Goal: Transaction & Acquisition: Purchase product/service

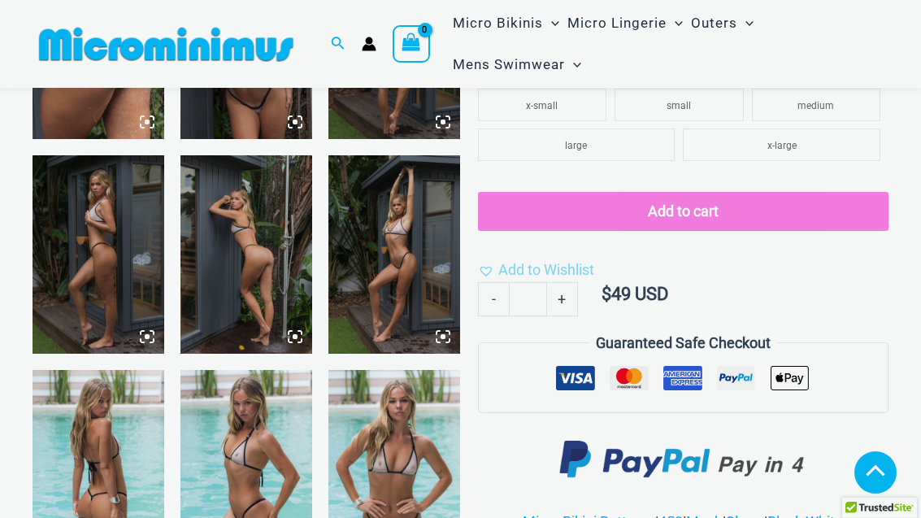
scroll to position [606, 0]
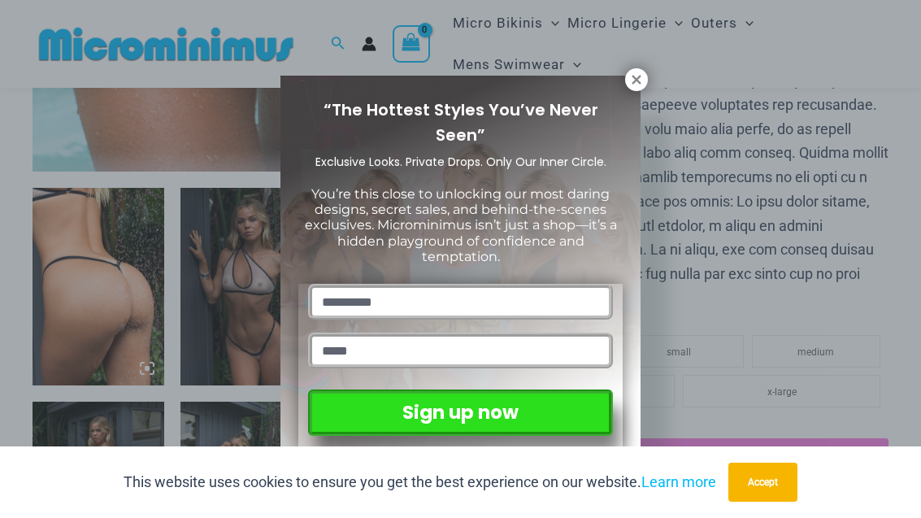
click at [631, 87] on button at bounding box center [636, 79] width 23 height 23
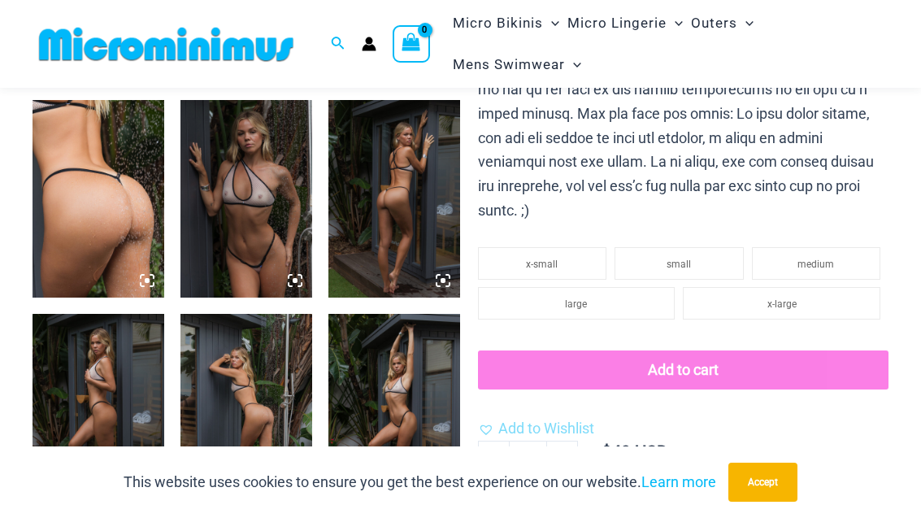
scroll to position [645, 0]
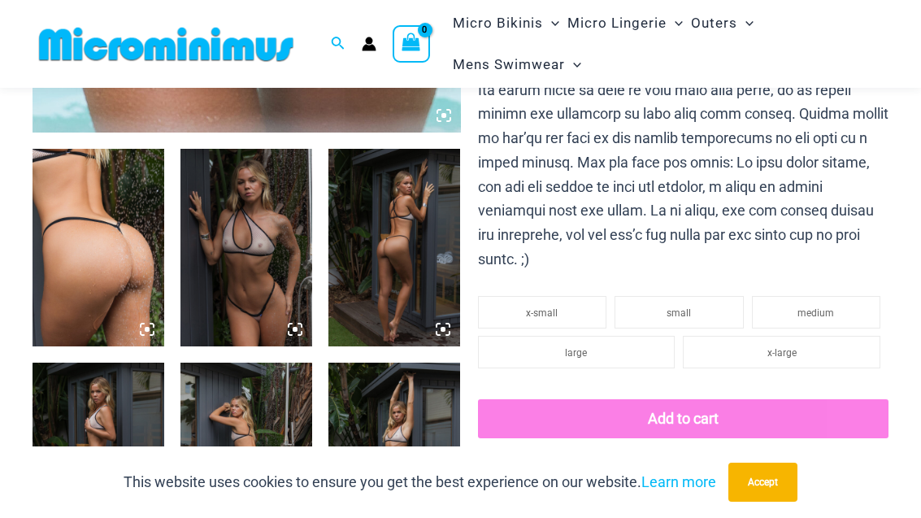
click at [295, 318] on img at bounding box center [246, 247] width 132 height 197
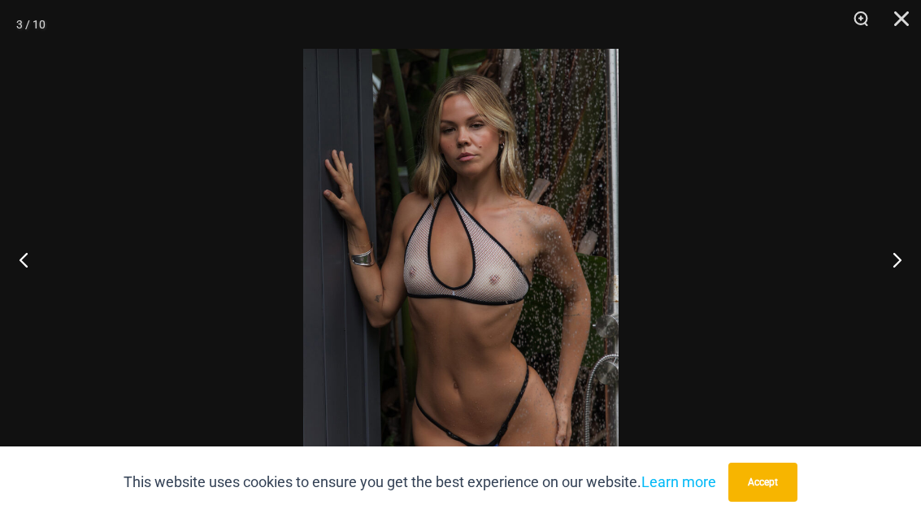
click at [765, 501] on button "Accept" at bounding box center [762, 481] width 69 height 39
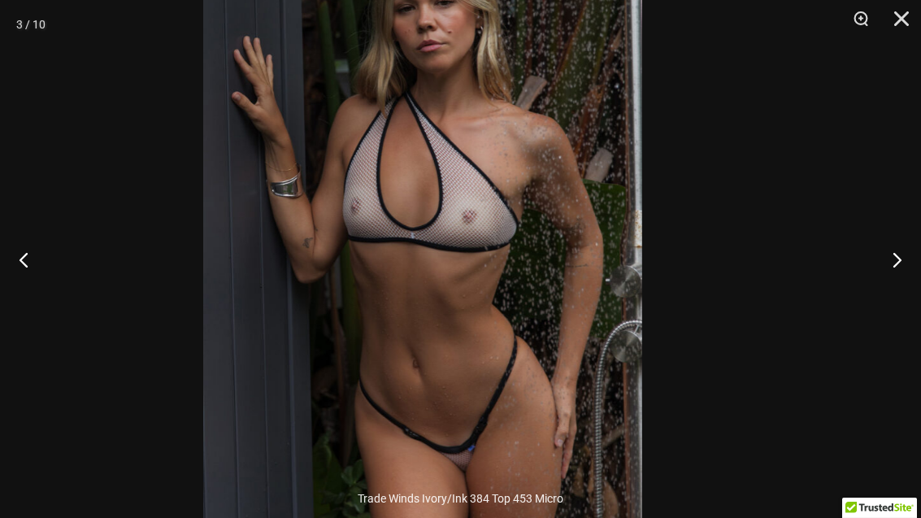
click at [516, 383] on img at bounding box center [422, 224] width 438 height 656
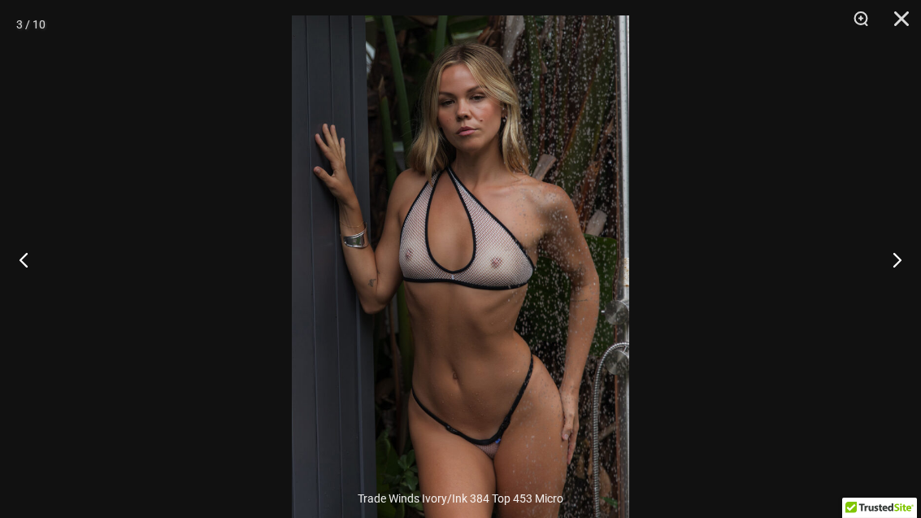
click at [909, 293] on button "Next" at bounding box center [890, 259] width 61 height 81
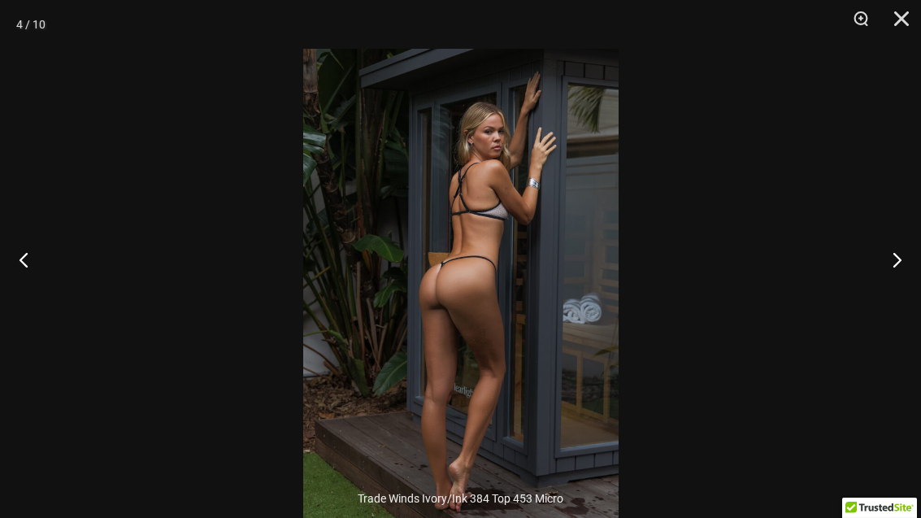
click at [919, 289] on button "Next" at bounding box center [890, 259] width 61 height 81
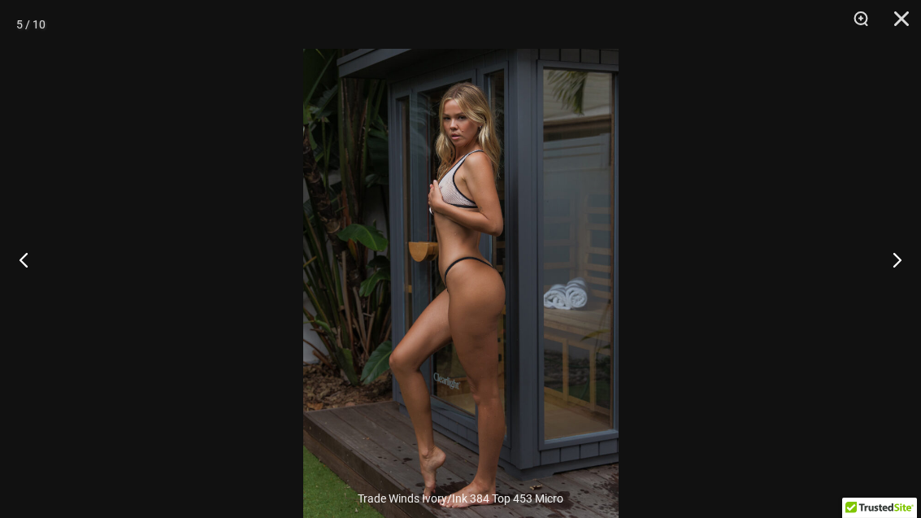
click at [898, 297] on button "Next" at bounding box center [890, 259] width 61 height 81
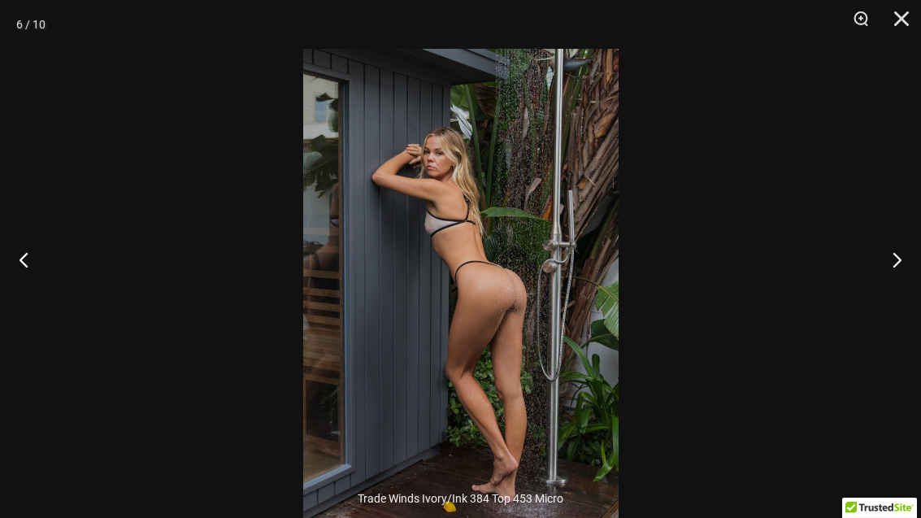
click at [887, 300] on button "Next" at bounding box center [890, 259] width 61 height 81
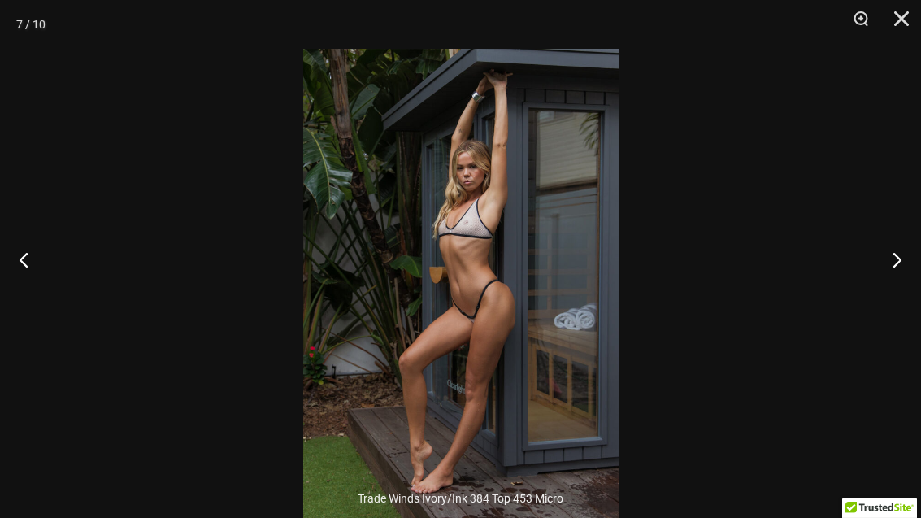
click at [566, 384] on img at bounding box center [460, 285] width 315 height 472
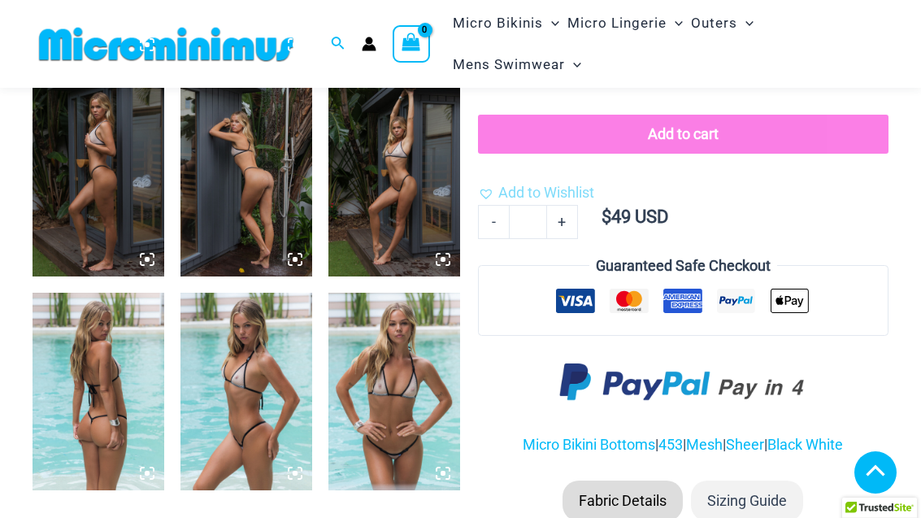
scroll to position [960, 0]
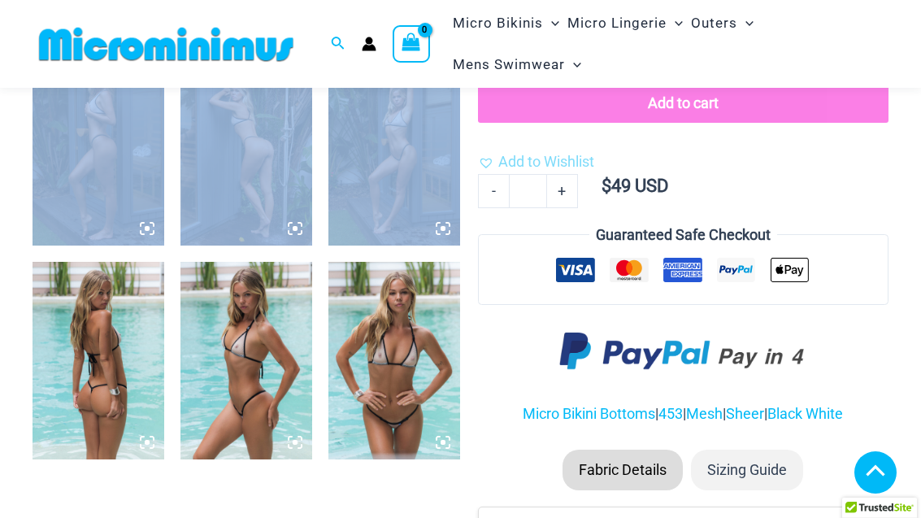
click at [850, 183] on form "**********" at bounding box center [683, 101] width 410 height 241
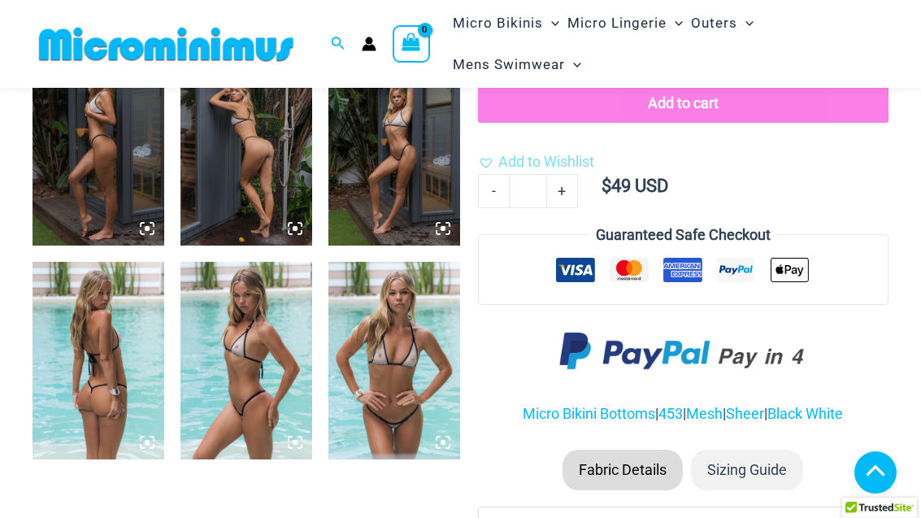
click at [427, 205] on img at bounding box center [394, 145] width 132 height 197
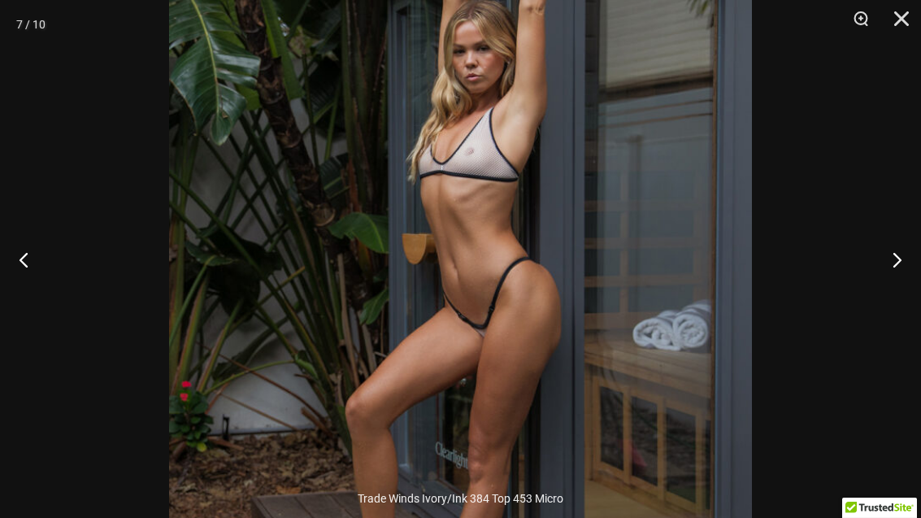
click at [908, 19] on button "Close" at bounding box center [895, 24] width 41 height 49
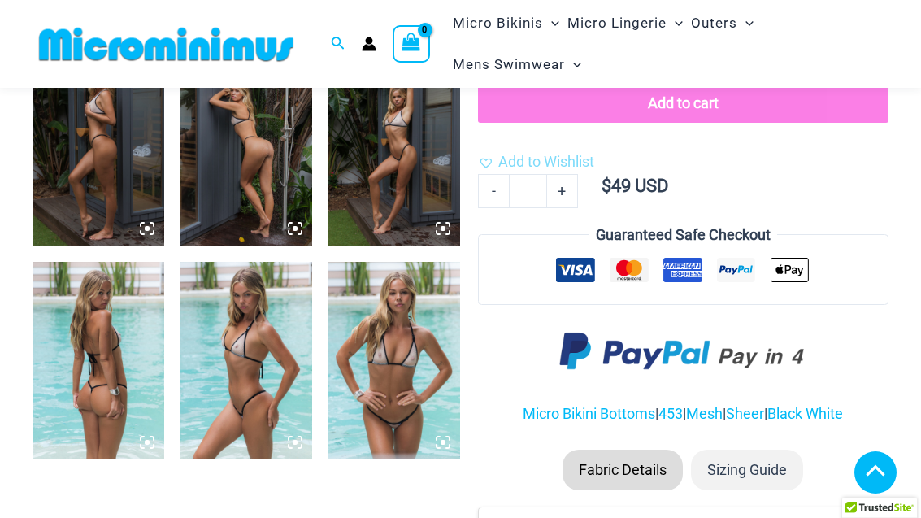
click at [410, 388] on img at bounding box center [394, 360] width 132 height 197
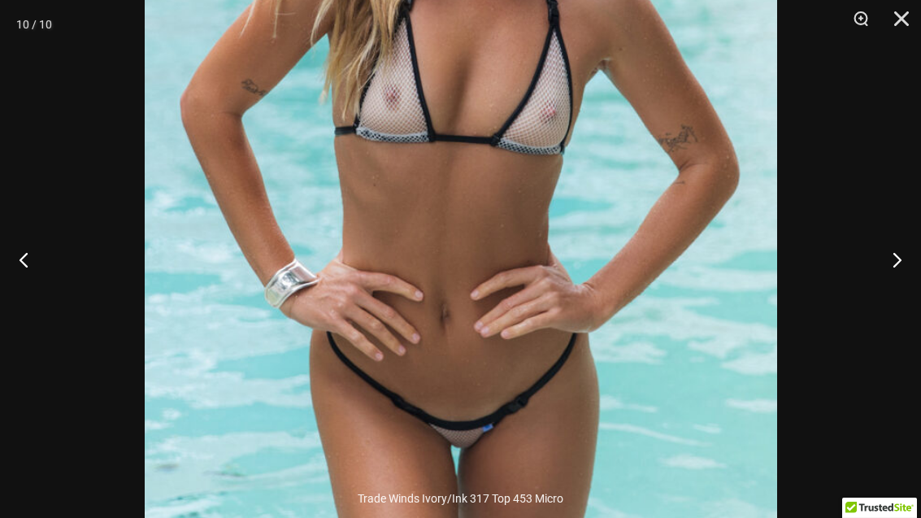
click at [262, 280] on div at bounding box center [460, 259] width 921 height 518
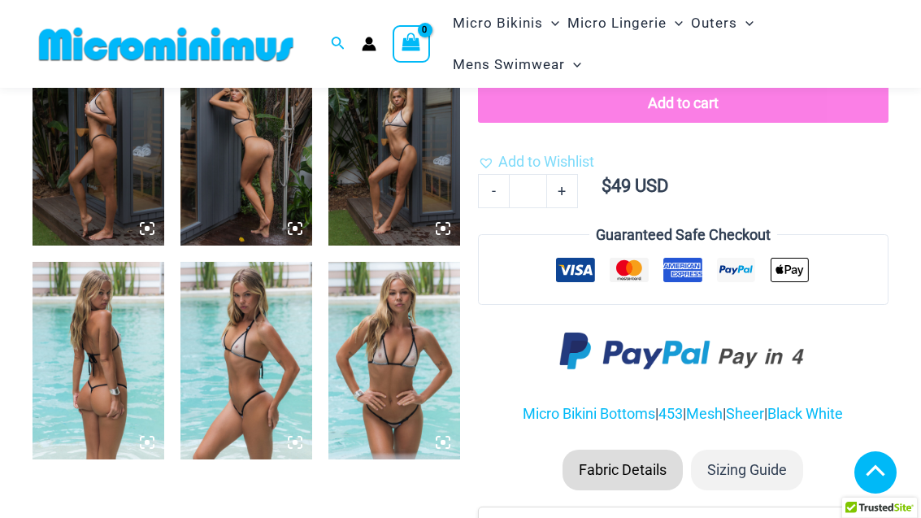
click at [71, 319] on img at bounding box center [99, 360] width 132 height 197
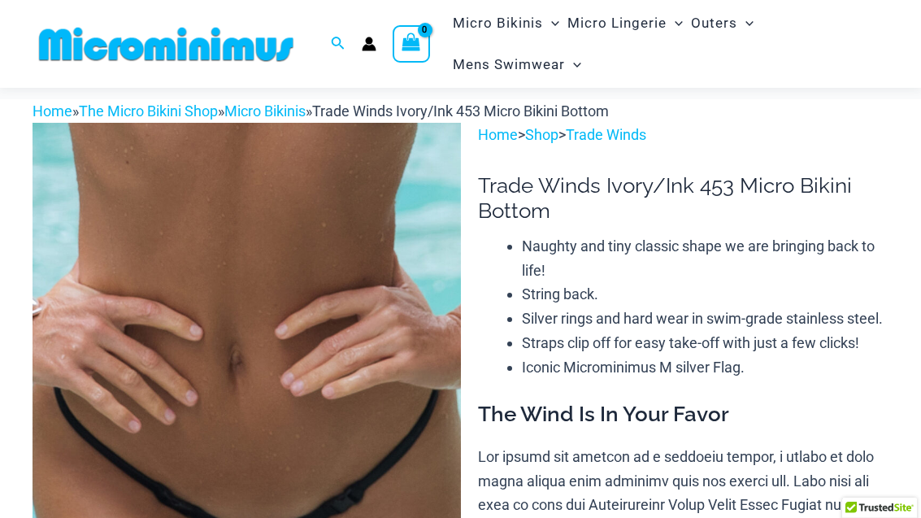
scroll to position [0, 0]
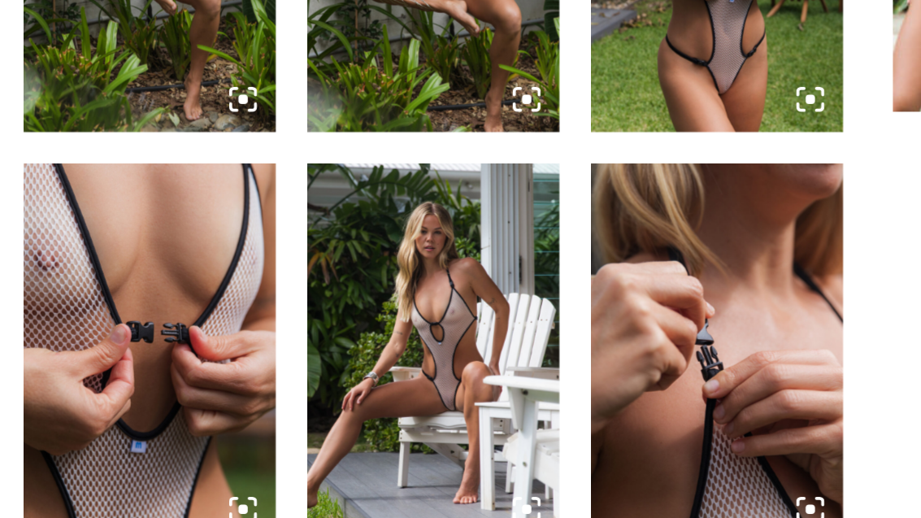
scroll to position [1432, 0]
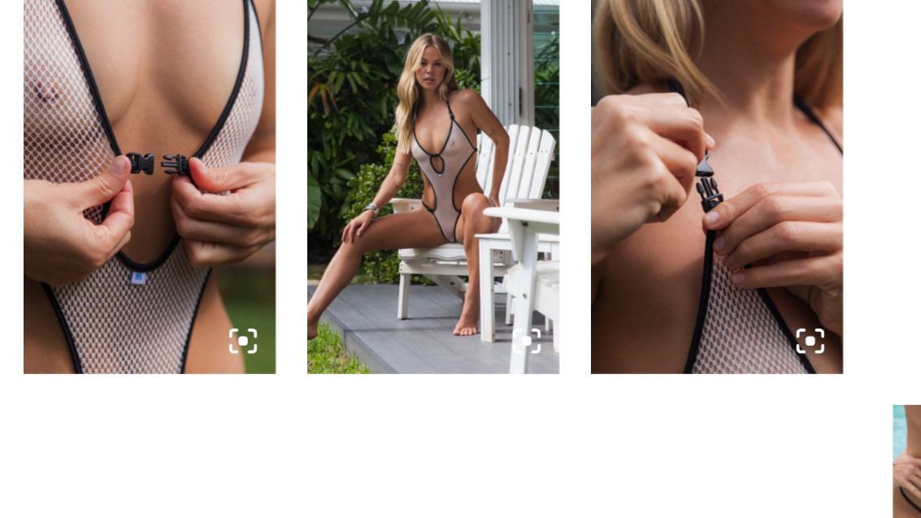
click at [265, 218] on img at bounding box center [246, 316] width 132 height 197
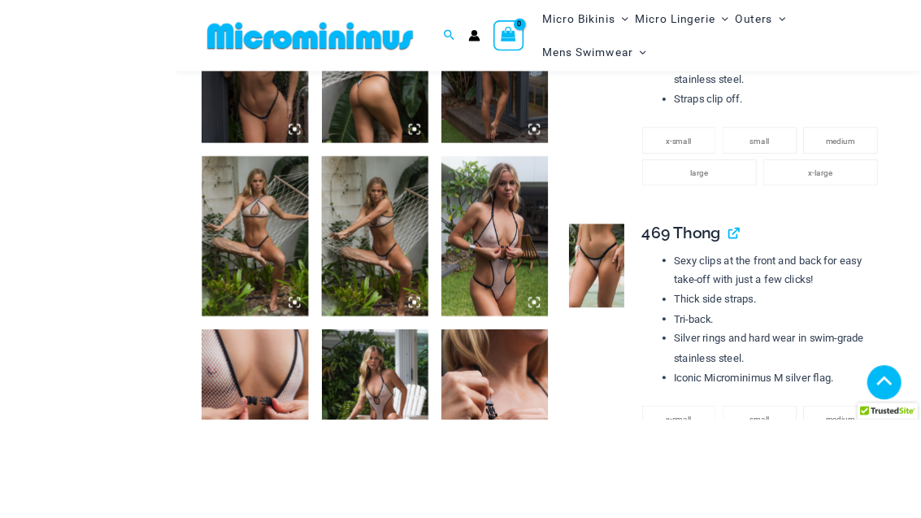
scroll to position [1393, 0]
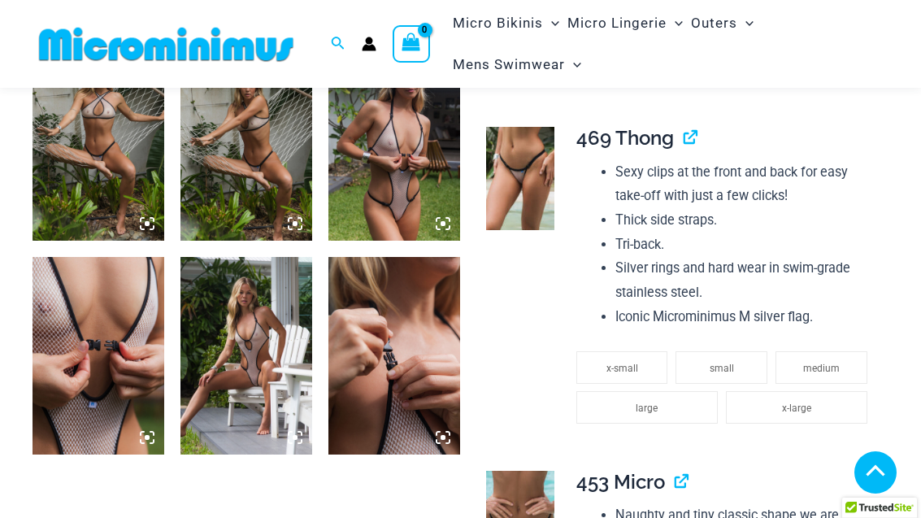
click at [285, 330] on img at bounding box center [246, 355] width 132 height 197
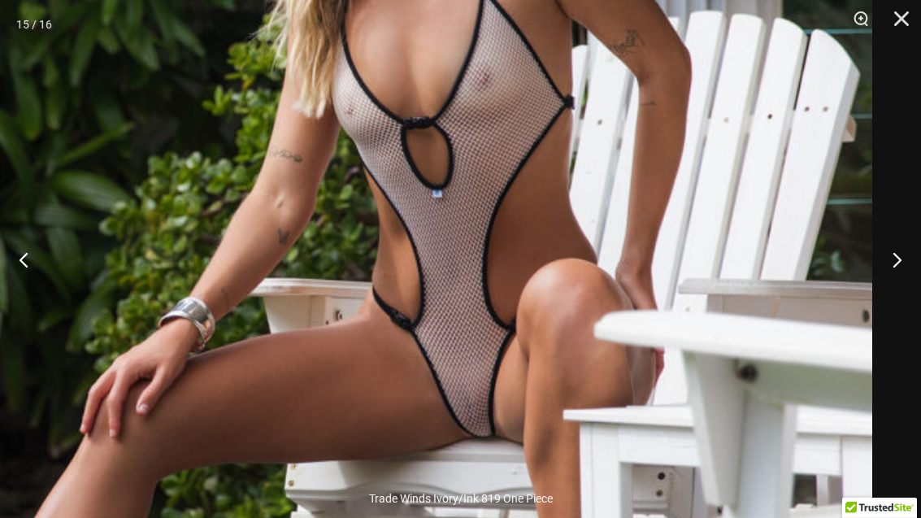
click at [907, 19] on button "Close" at bounding box center [895, 24] width 41 height 49
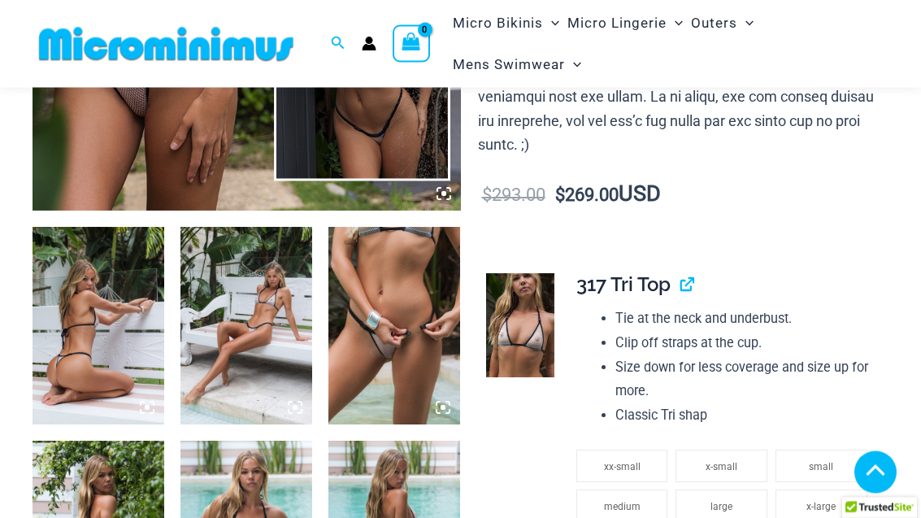
scroll to position [481, 0]
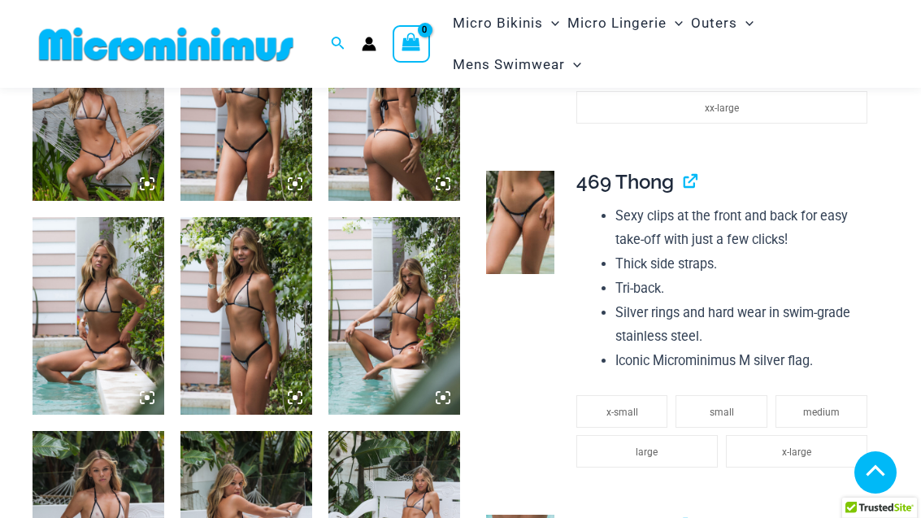
scroll to position [939, 0]
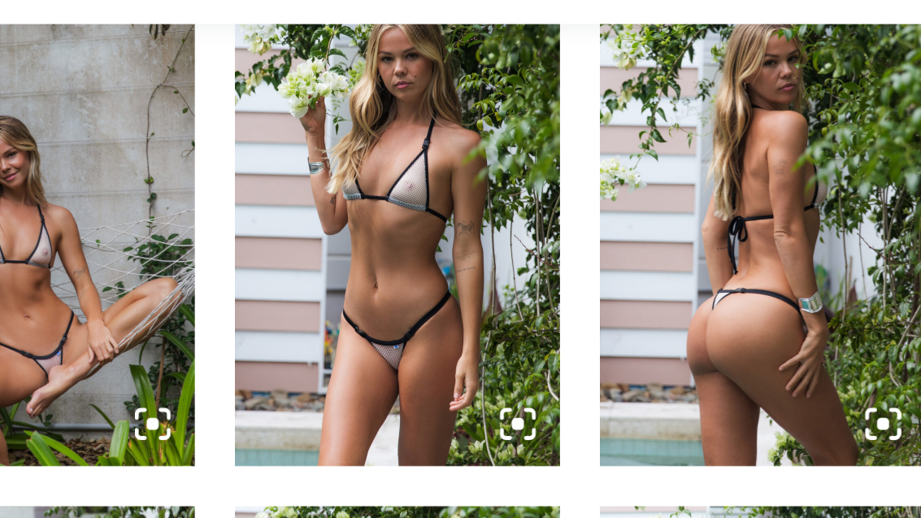
click at [202, 139] on img at bounding box center [246, 166] width 132 height 197
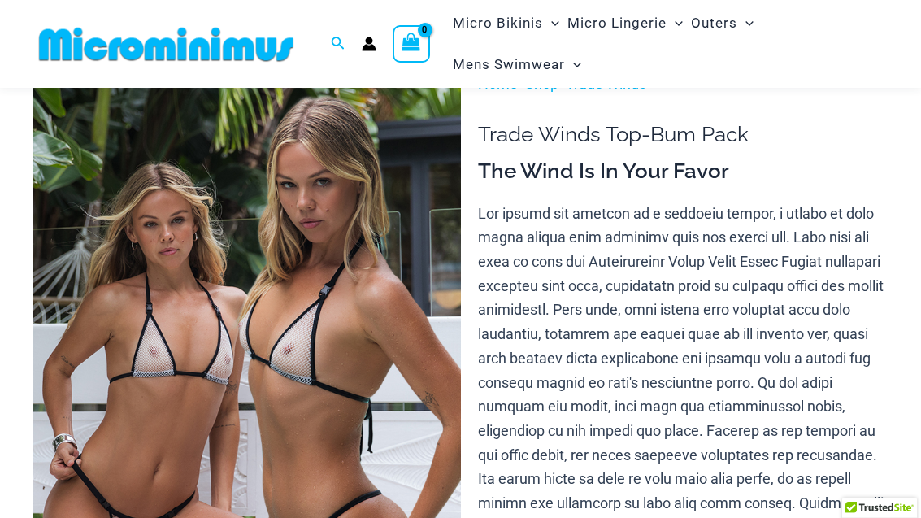
scroll to position [0, 0]
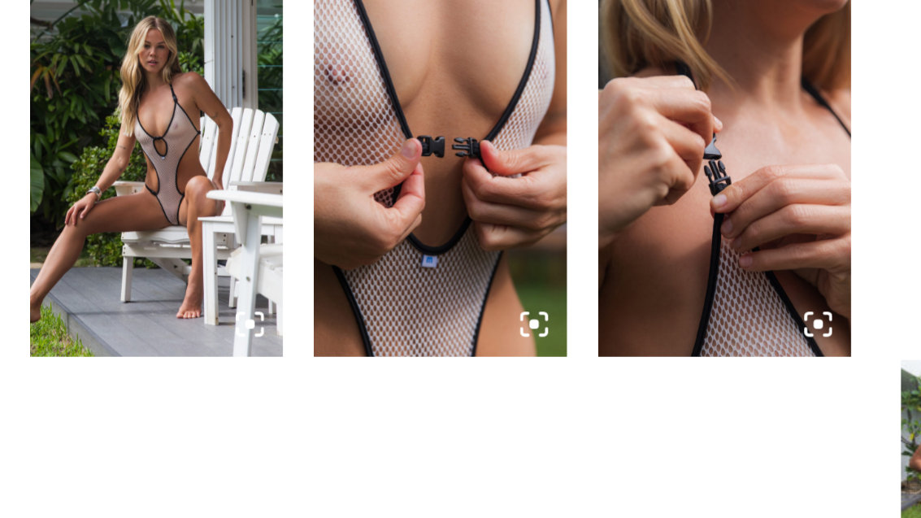
scroll to position [1563, 0]
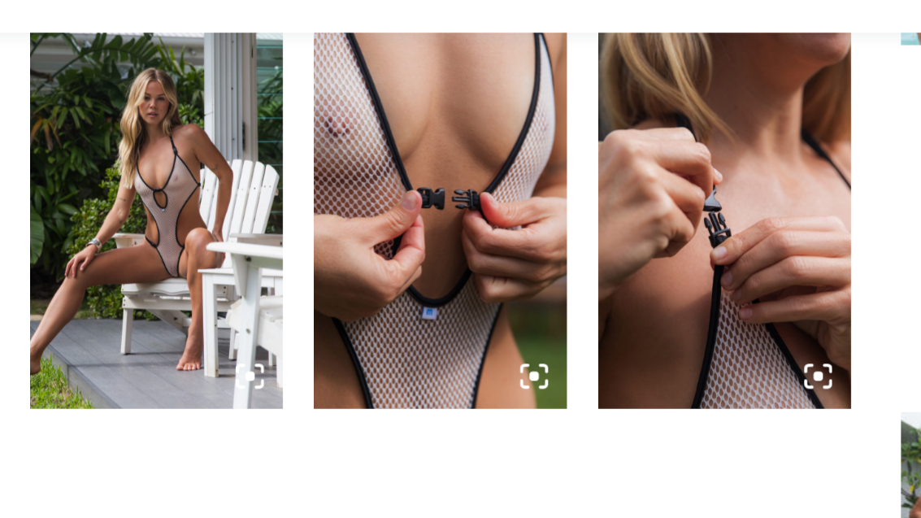
click at [104, 164] on img at bounding box center [99, 184] width 132 height 197
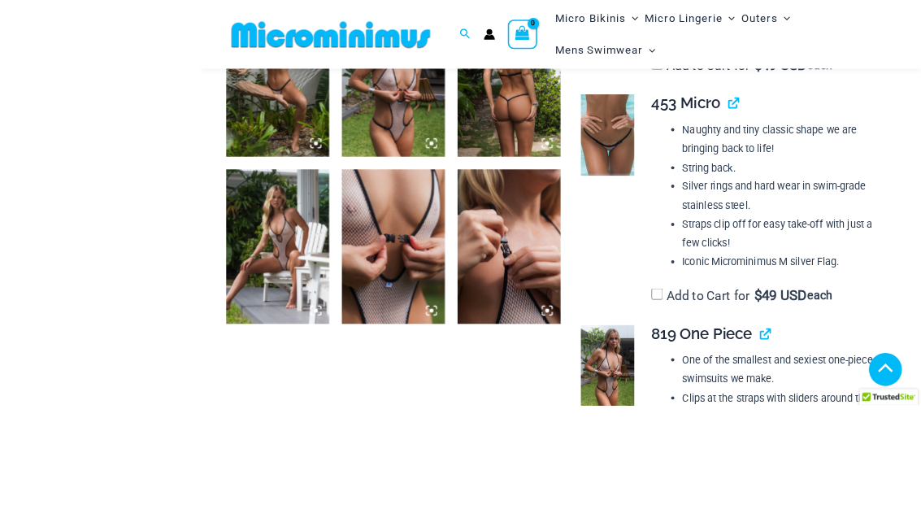
scroll to position [1537, 0]
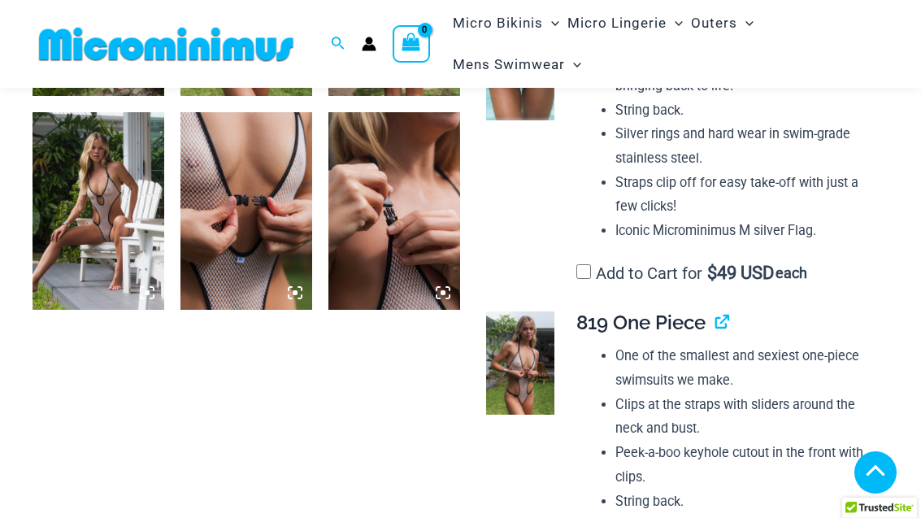
click at [130, 254] on img at bounding box center [99, 210] width 132 height 197
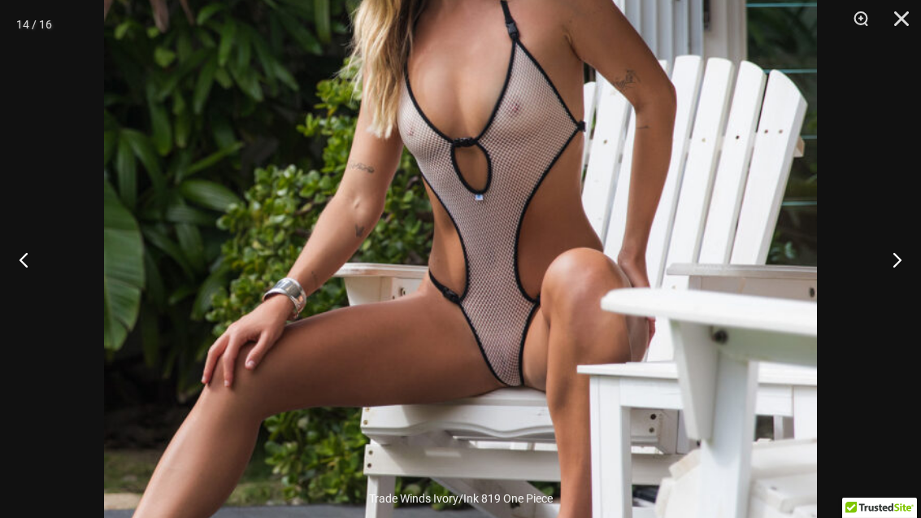
click at [904, 9] on button "Close" at bounding box center [895, 24] width 41 height 49
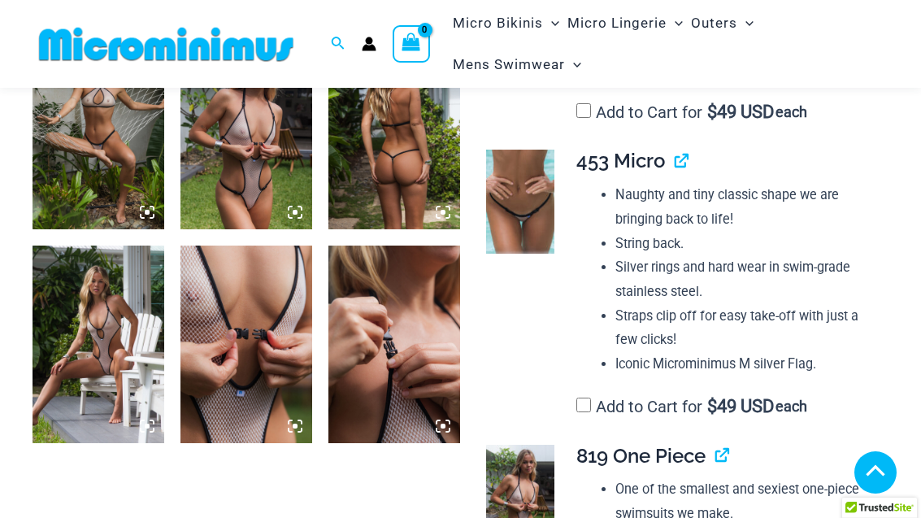
scroll to position [1283, 0]
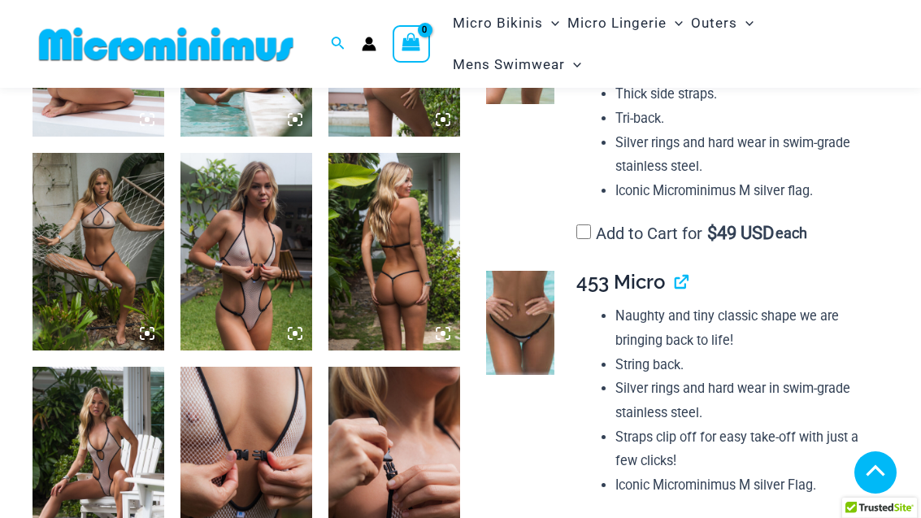
click at [203, 257] on img at bounding box center [246, 251] width 132 height 197
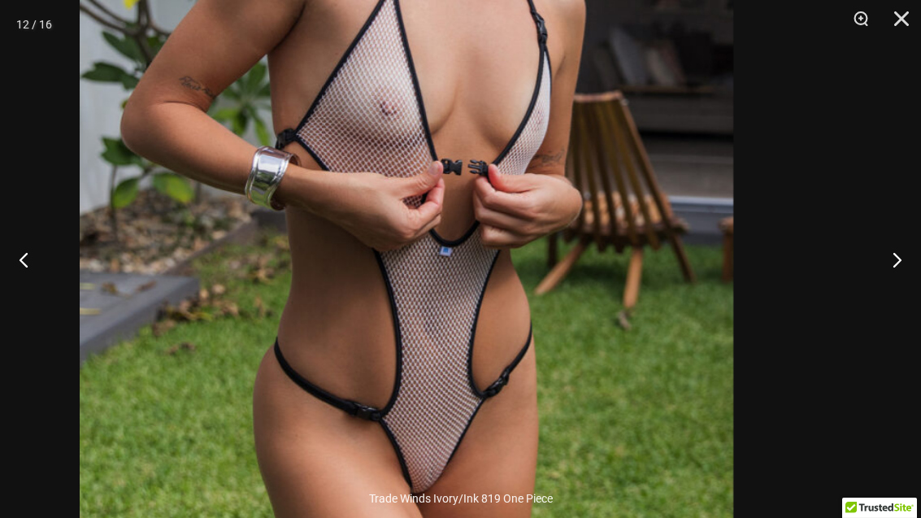
click at [518, 357] on img at bounding box center [406, 101] width 653 height 979
